Goal: Transaction & Acquisition: Purchase product/service

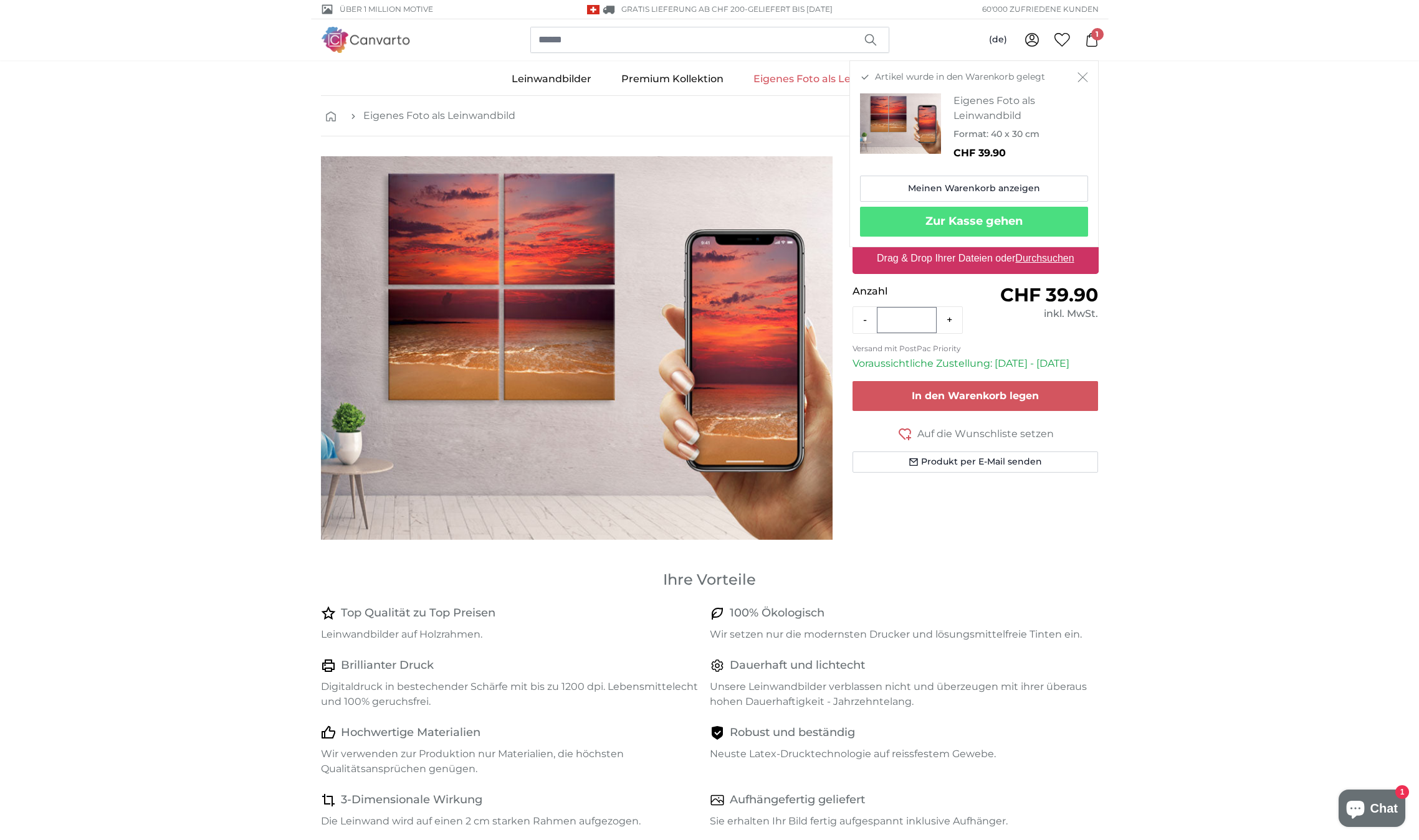
click at [952, 257] on label "Drag & Drop Ihrer Dateien oder Durchsuchen" at bounding box center [975, 258] width 207 height 25
click at [952, 246] on input "Drag & Drop Ihrer Dateien oder Durchsuchen" at bounding box center [975, 244] width 246 height 4
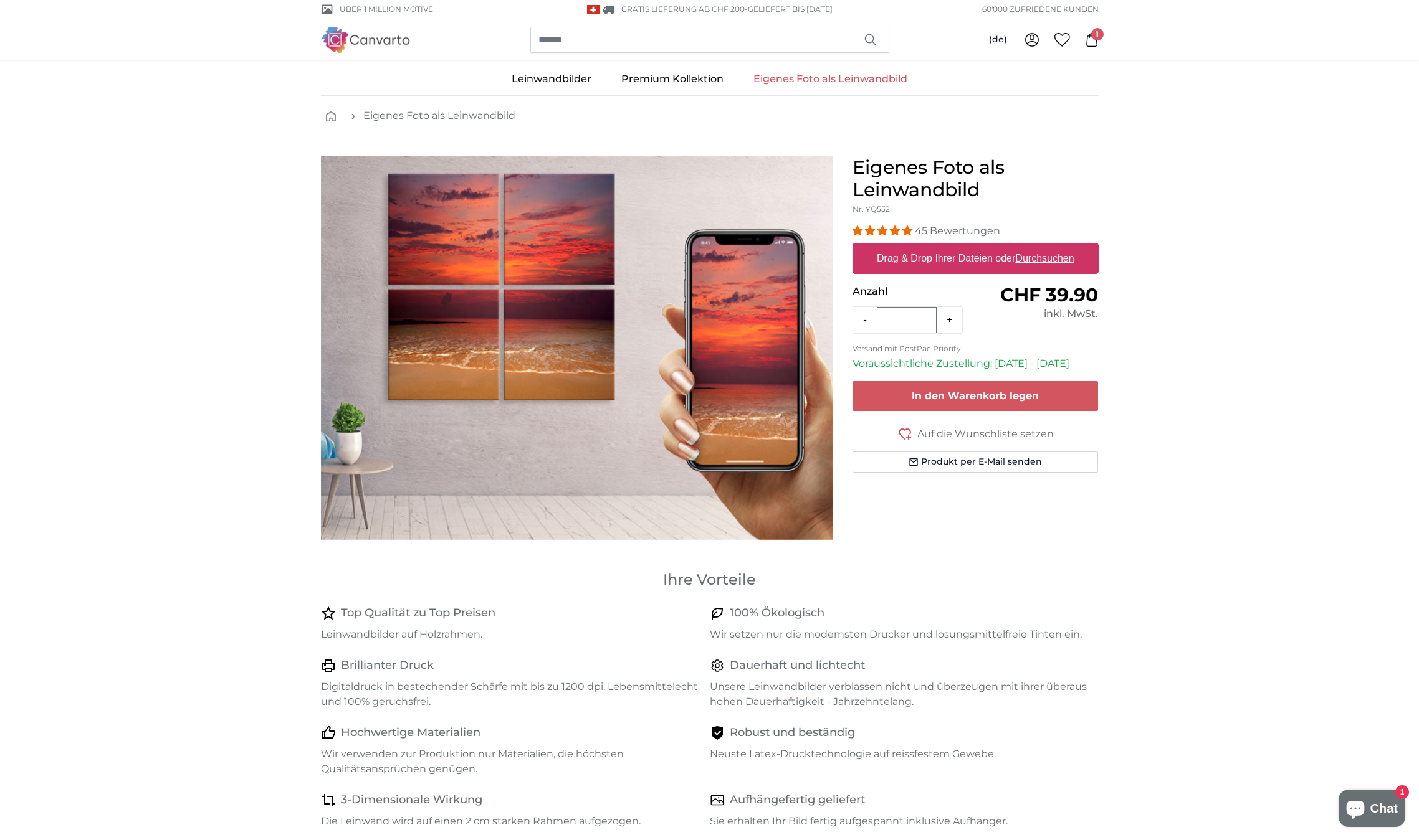
click at [1097, 42] on icon at bounding box center [1092, 40] width 14 height 14
click at [1041, 253] on u "Durchsuchen" at bounding box center [1044, 258] width 59 height 10
click at [1041, 246] on input "Drag & Drop Ihrer Dateien oder Durchsuchen" at bounding box center [975, 244] width 246 height 4
type input "**********"
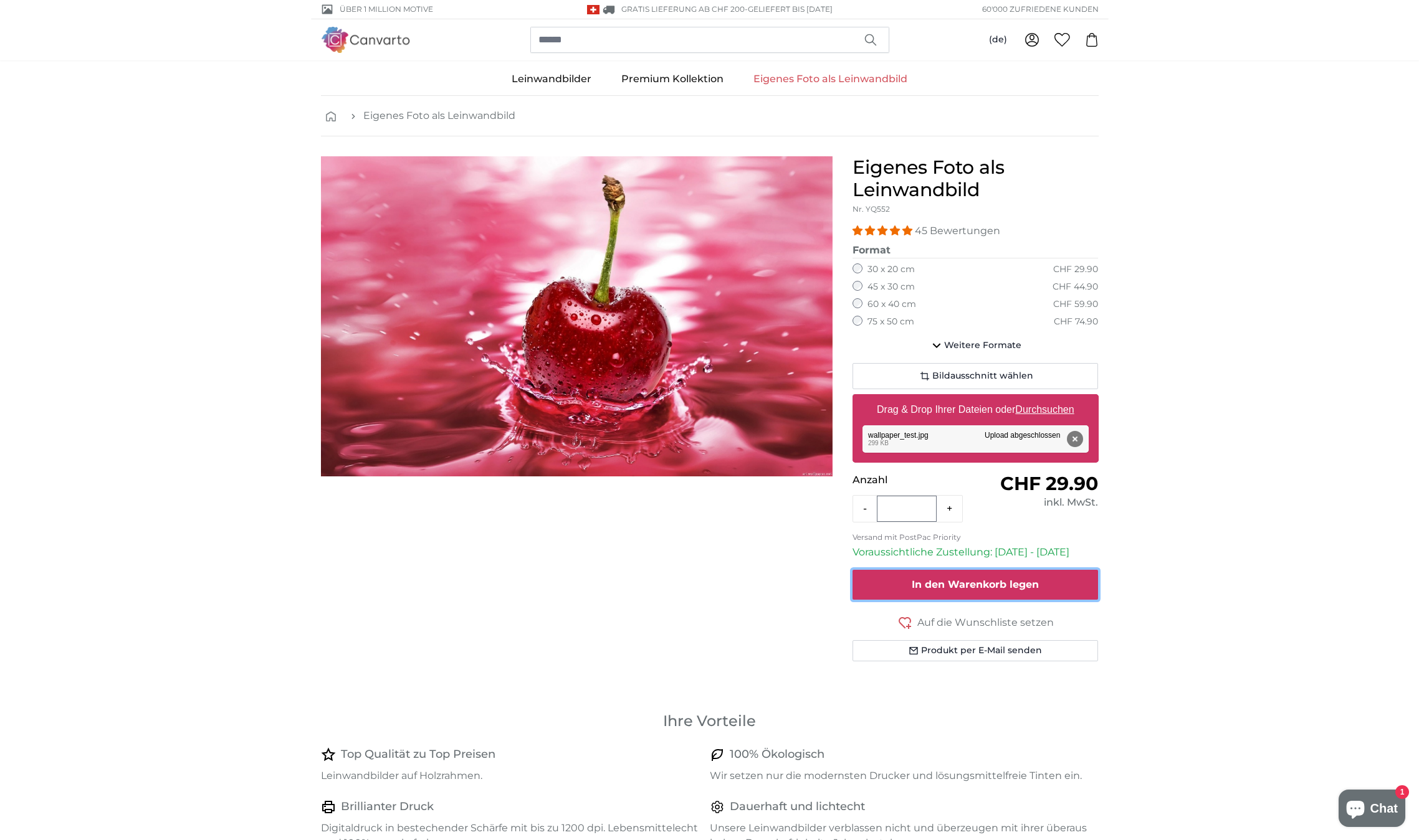
click at [971, 579] on span "In den Warenkorb legen" at bounding box center [974, 584] width 127 height 12
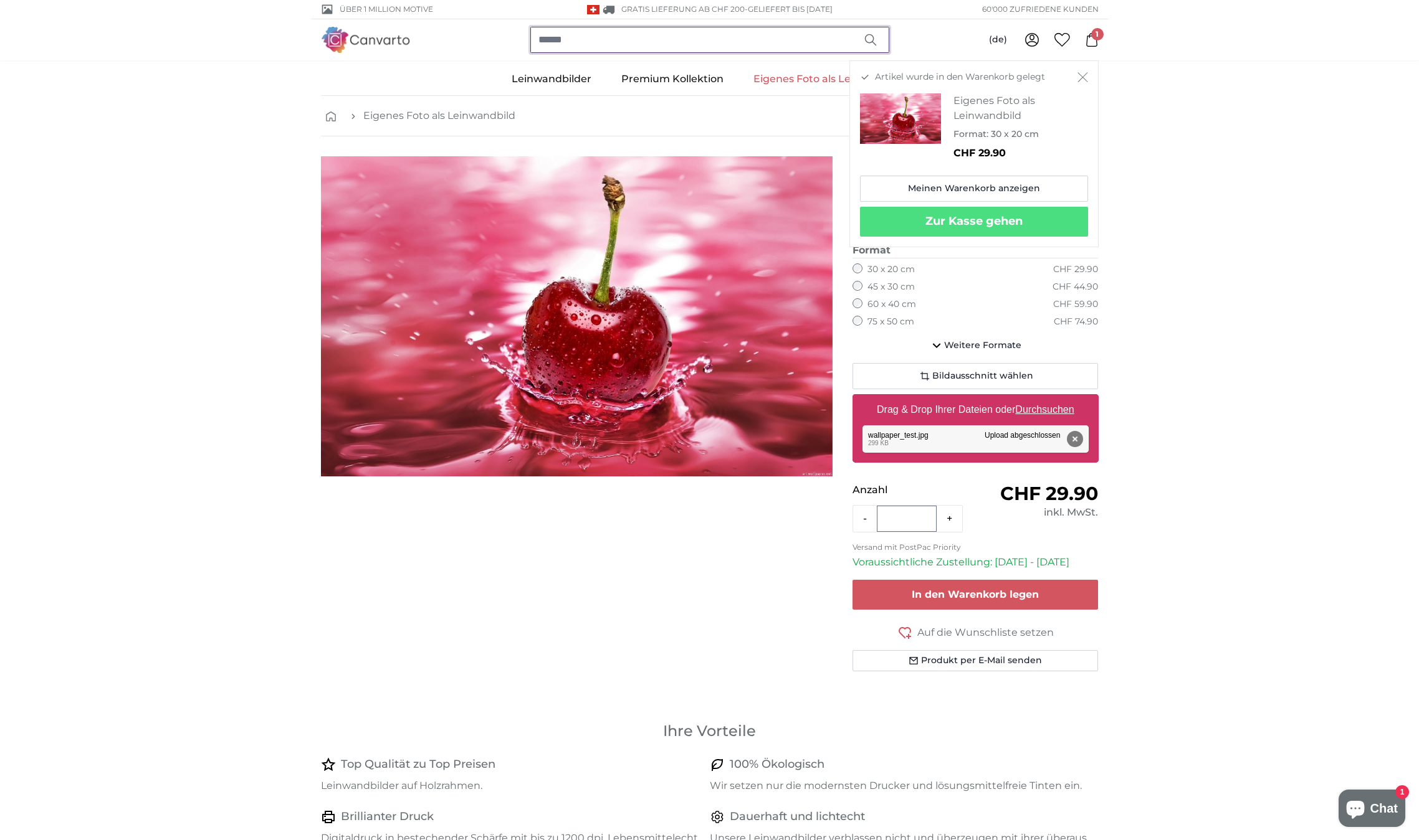
click at [632, 43] on input "search" at bounding box center [710, 39] width 359 height 26
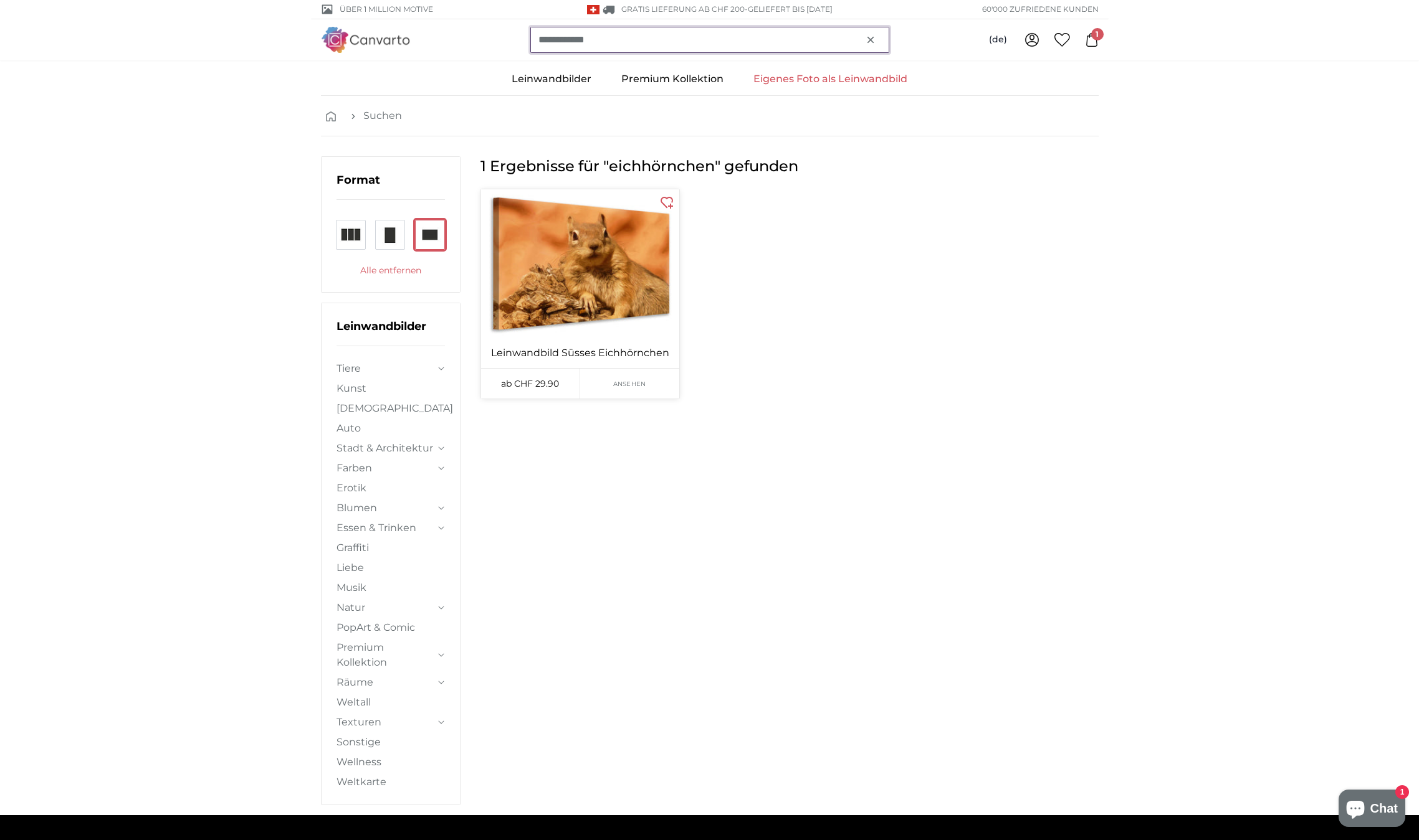
type input "**********"
click at [545, 251] on img at bounding box center [580, 263] width 198 height 149
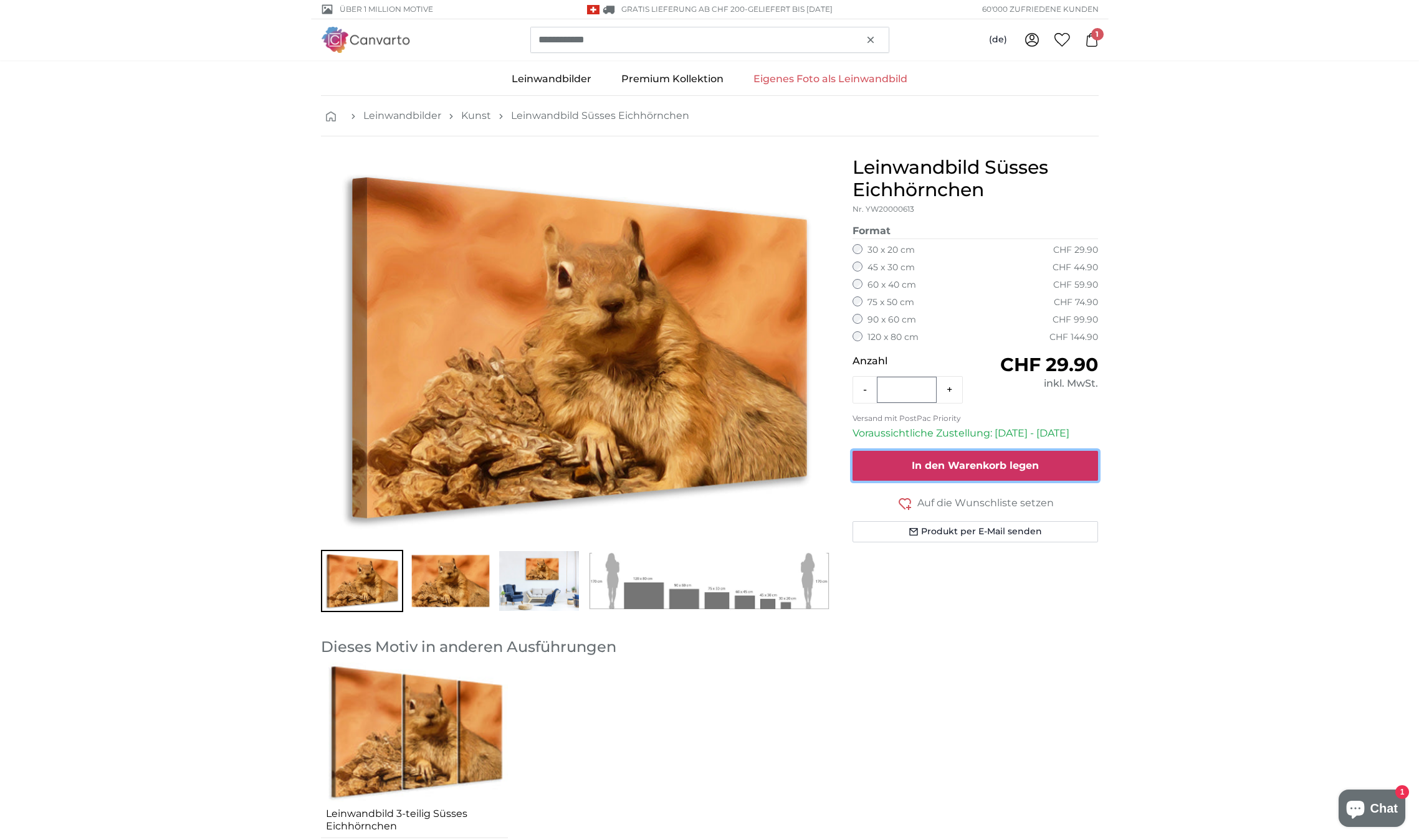
click at [964, 458] on button "In den Warenkorb legen" at bounding box center [975, 465] width 246 height 30
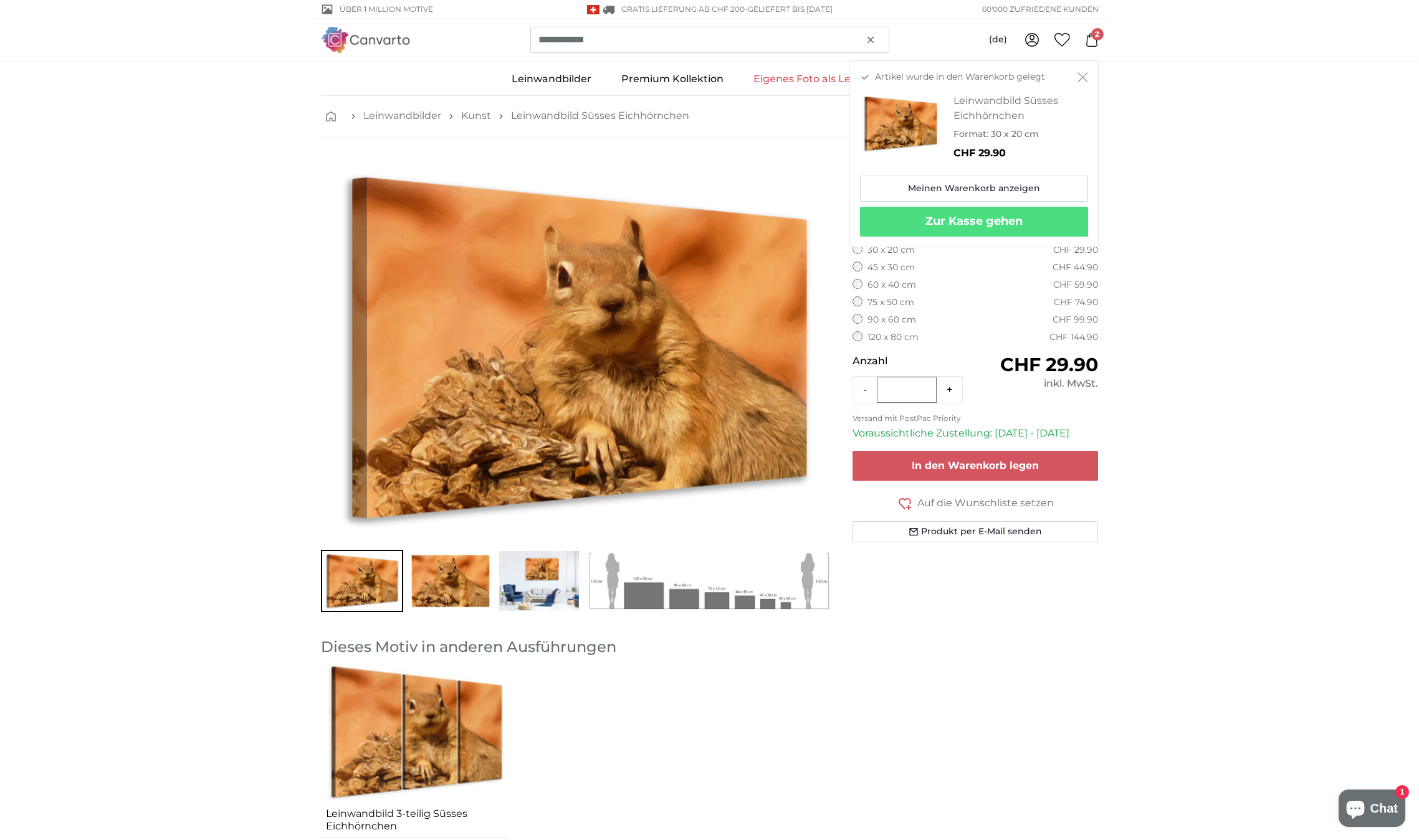
click at [1091, 38] on icon at bounding box center [1092, 40] width 14 height 14
